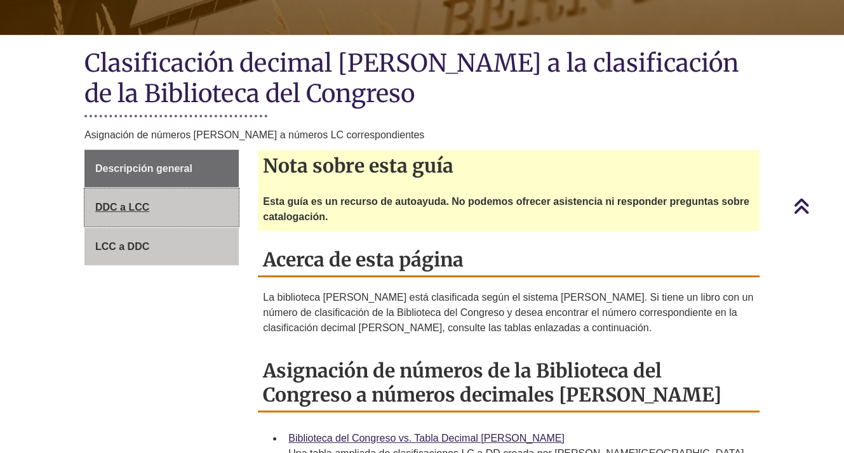
scroll to position [53, 0]
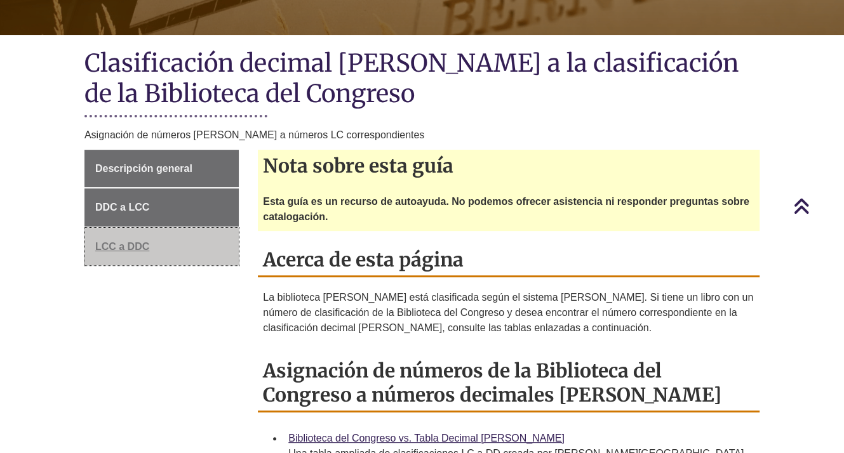
click at [124, 246] on font "LCC a DDC" at bounding box center [122, 246] width 54 height 11
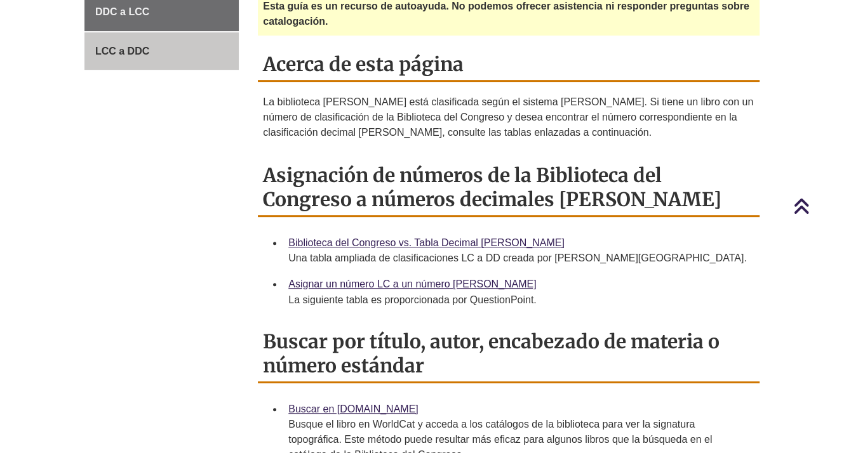
scroll to position [381, 0]
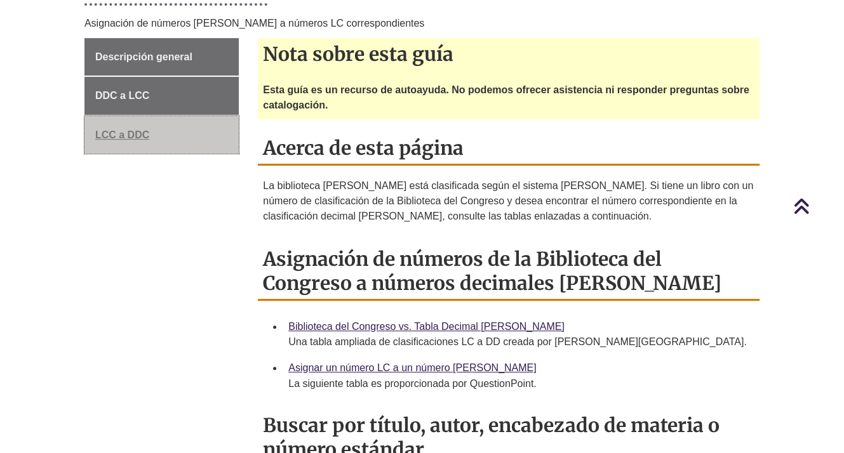
click at [112, 130] on font "LCC a DDC" at bounding box center [122, 135] width 54 height 11
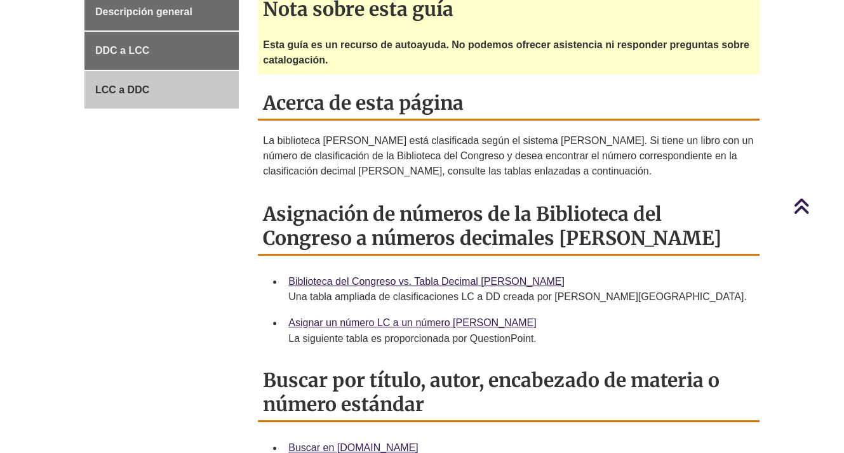
scroll to position [445, 0]
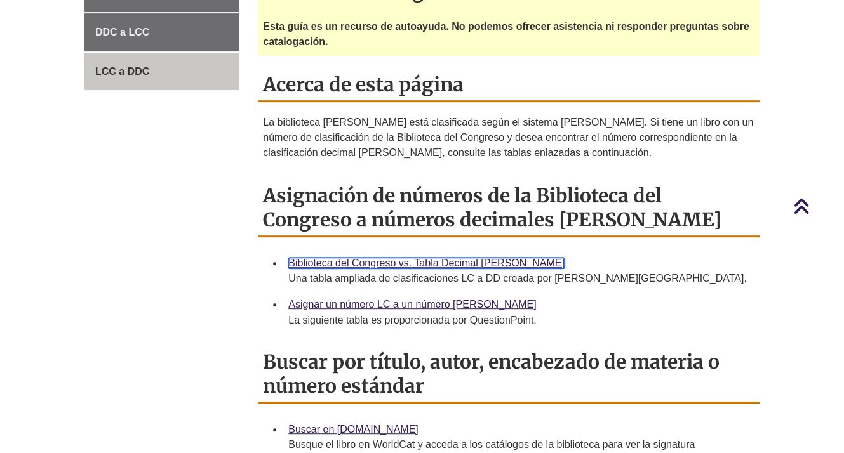
click at [373, 262] on font "Biblioteca del Congreso vs. Tabla Decimal [PERSON_NAME]" at bounding box center [426, 263] width 276 height 11
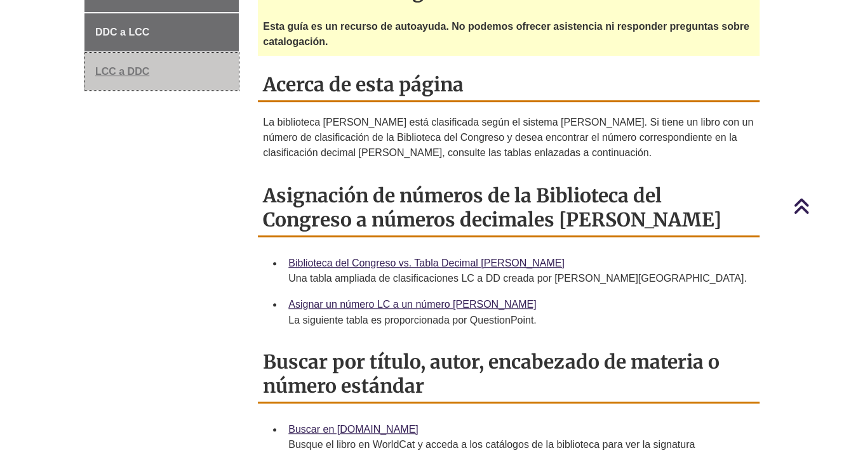
click at [129, 67] on font "LCC a DDC" at bounding box center [122, 71] width 54 height 11
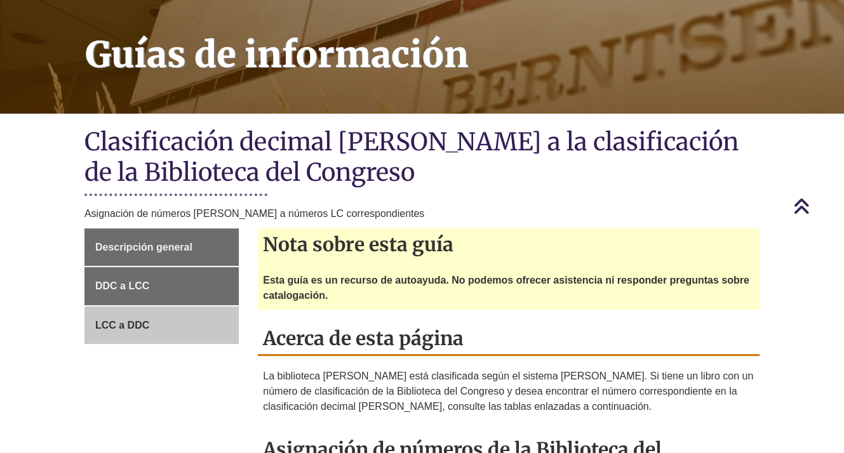
scroll to position [53, 0]
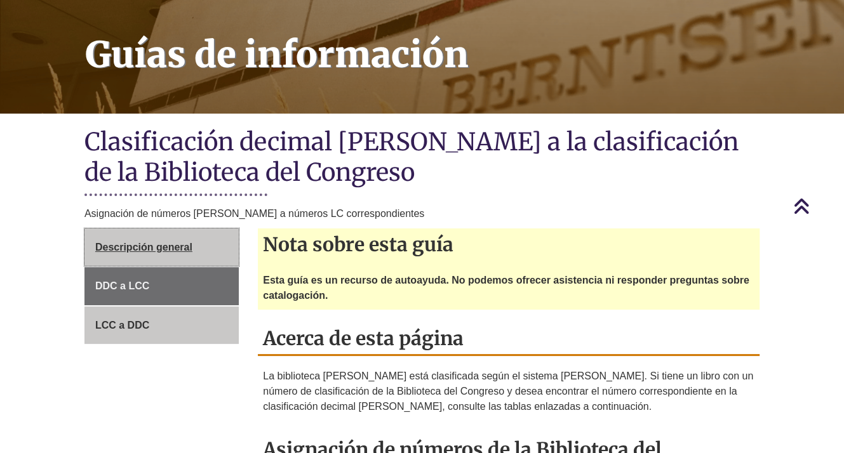
click at [114, 242] on font "Descripción general" at bounding box center [143, 247] width 97 height 11
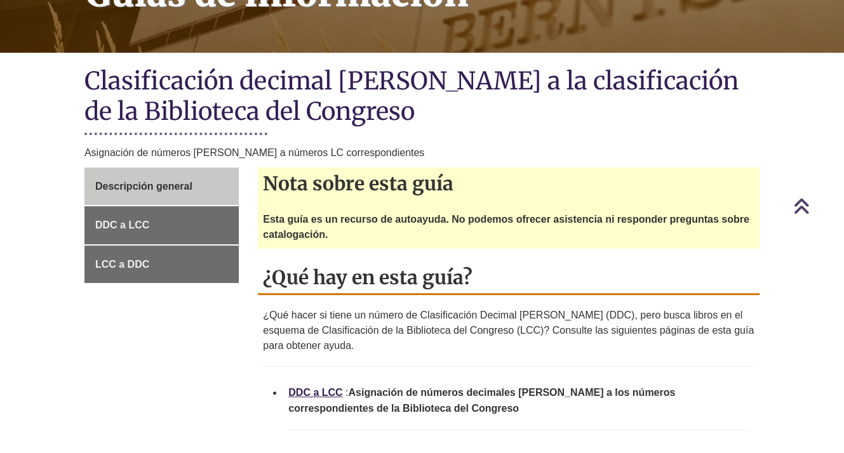
scroll to position [53, 0]
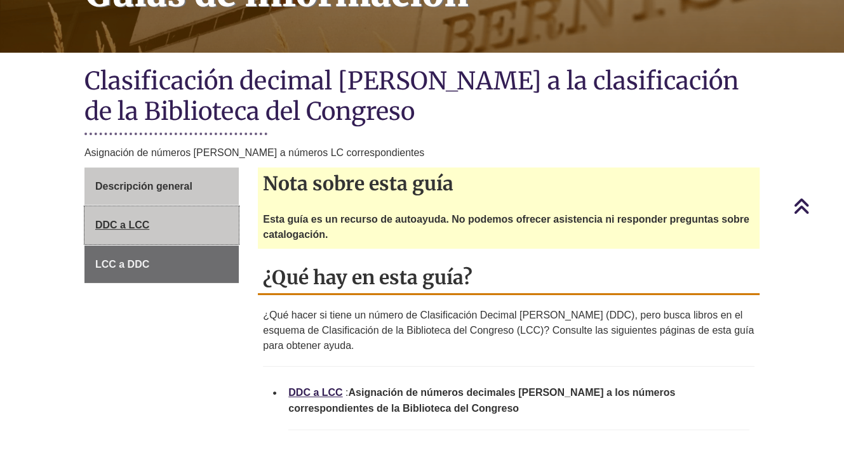
click at [130, 222] on font "DDC a LCC" at bounding box center [122, 225] width 54 height 11
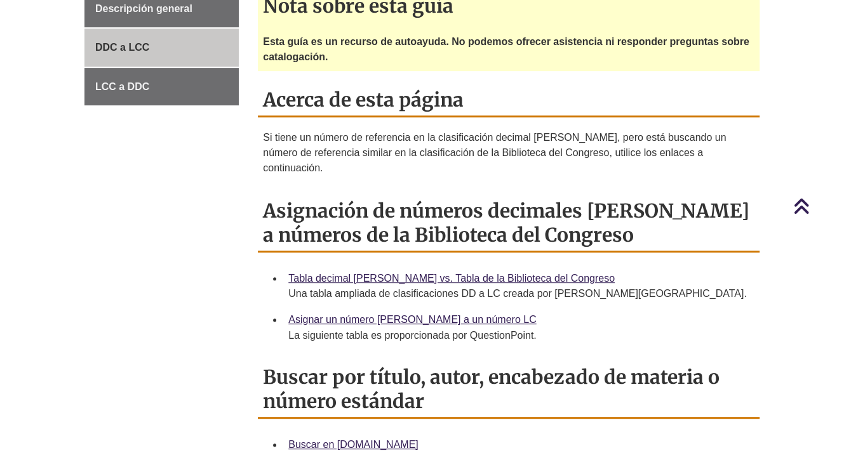
scroll to position [508, 0]
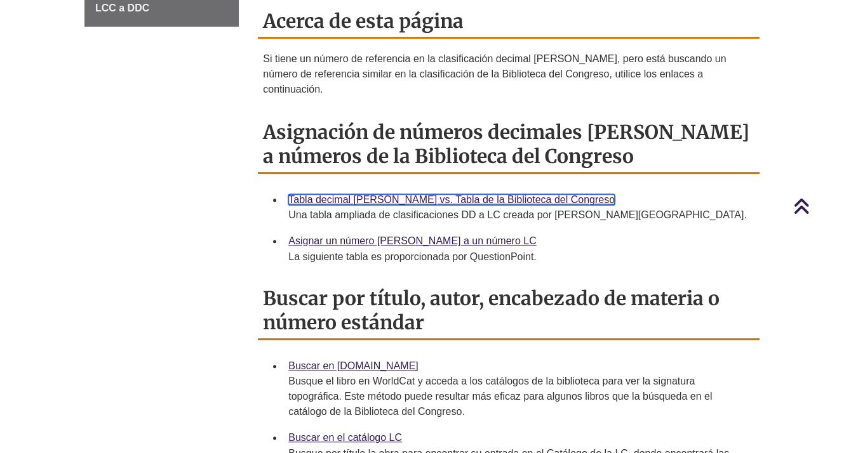
click at [365, 194] on font "Tabla decimal [PERSON_NAME] vs. Tabla de la Biblioteca del Congreso" at bounding box center [451, 199] width 326 height 11
